Goal: Navigation & Orientation: Find specific page/section

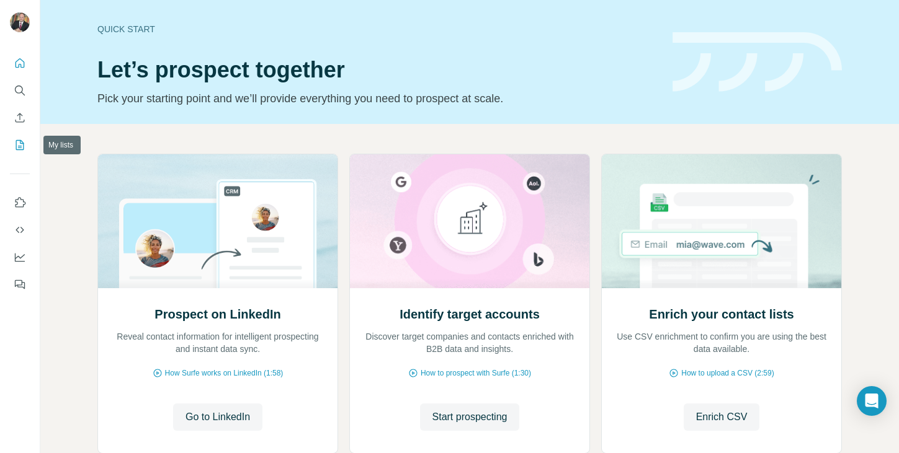
click at [17, 146] on icon "My lists" at bounding box center [20, 145] width 12 height 12
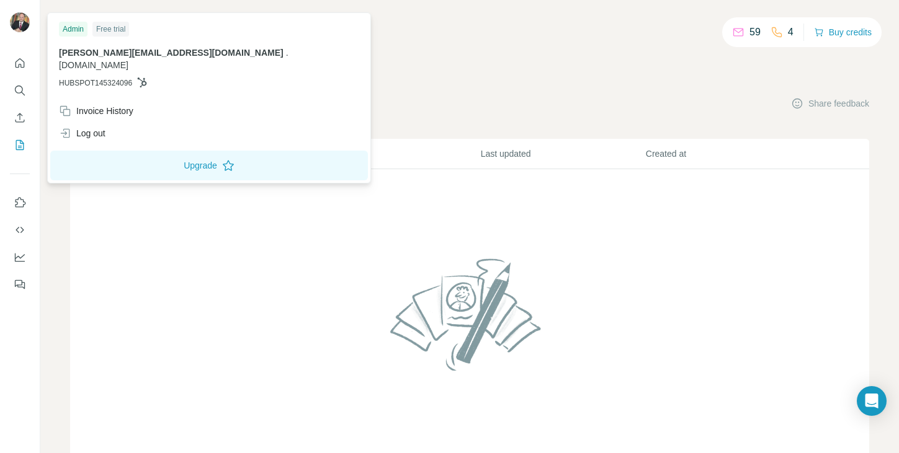
click at [451, 60] on div "59 4 Buy credits My lists Companies People Share feedback List name Records Las…" at bounding box center [469, 252] width 799 height 444
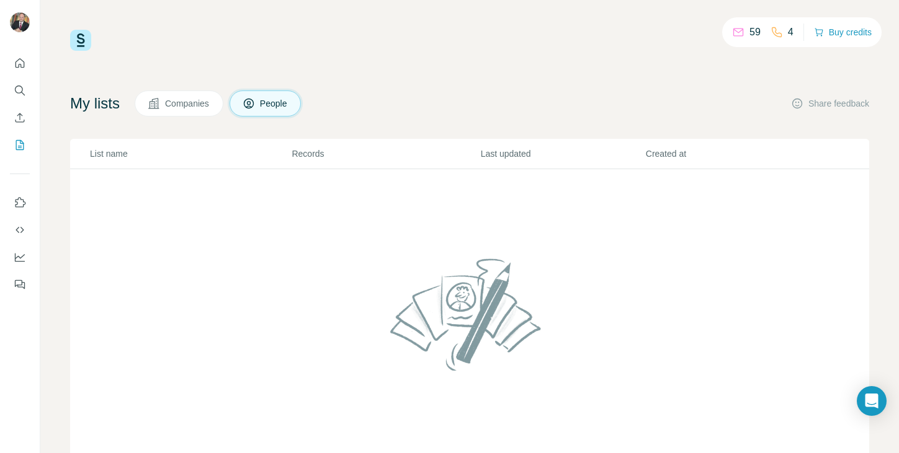
click at [193, 97] on span "Companies" at bounding box center [187, 103] width 45 height 12
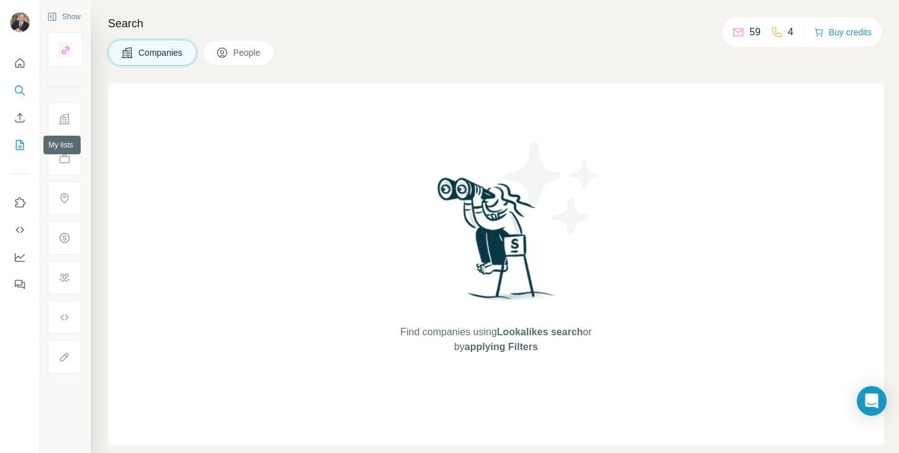
click at [20, 146] on icon "My lists" at bounding box center [21, 144] width 6 height 8
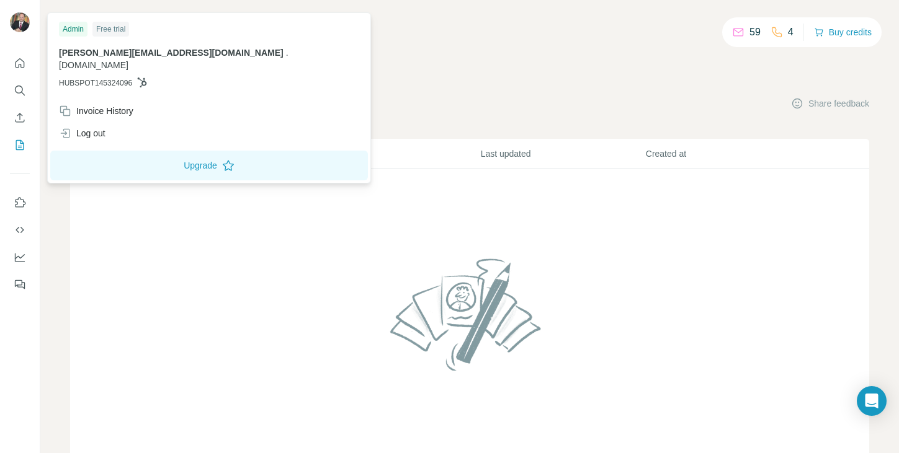
click at [21, 20] on img at bounding box center [20, 22] width 20 height 20
click at [402, 42] on div "59 4 Buy credits" at bounding box center [469, 40] width 799 height 21
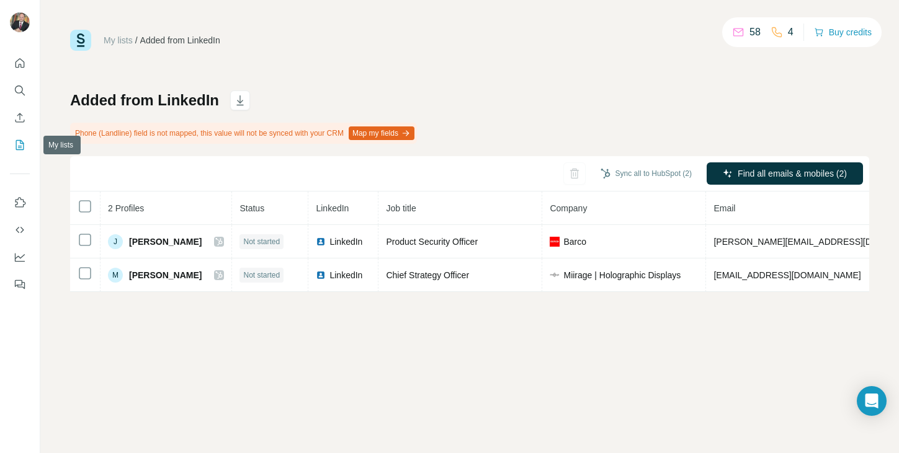
click at [16, 146] on icon "My lists" at bounding box center [20, 145] width 8 height 10
